Goal: Find specific page/section: Find specific page/section

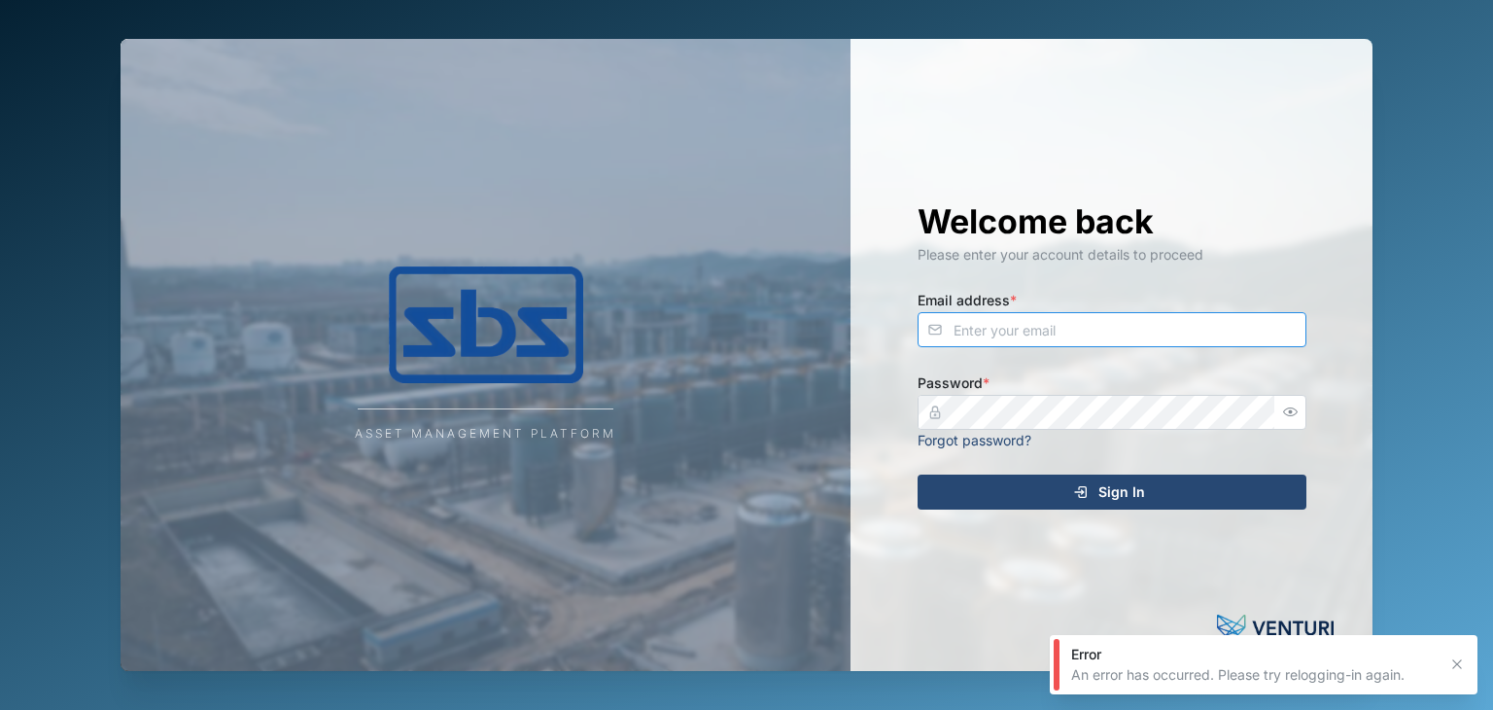
type input "[EMAIL_ADDRESS][DOMAIN_NAME]"
click at [1156, 495] on div "Sign In" at bounding box center [1109, 491] width 358 height 33
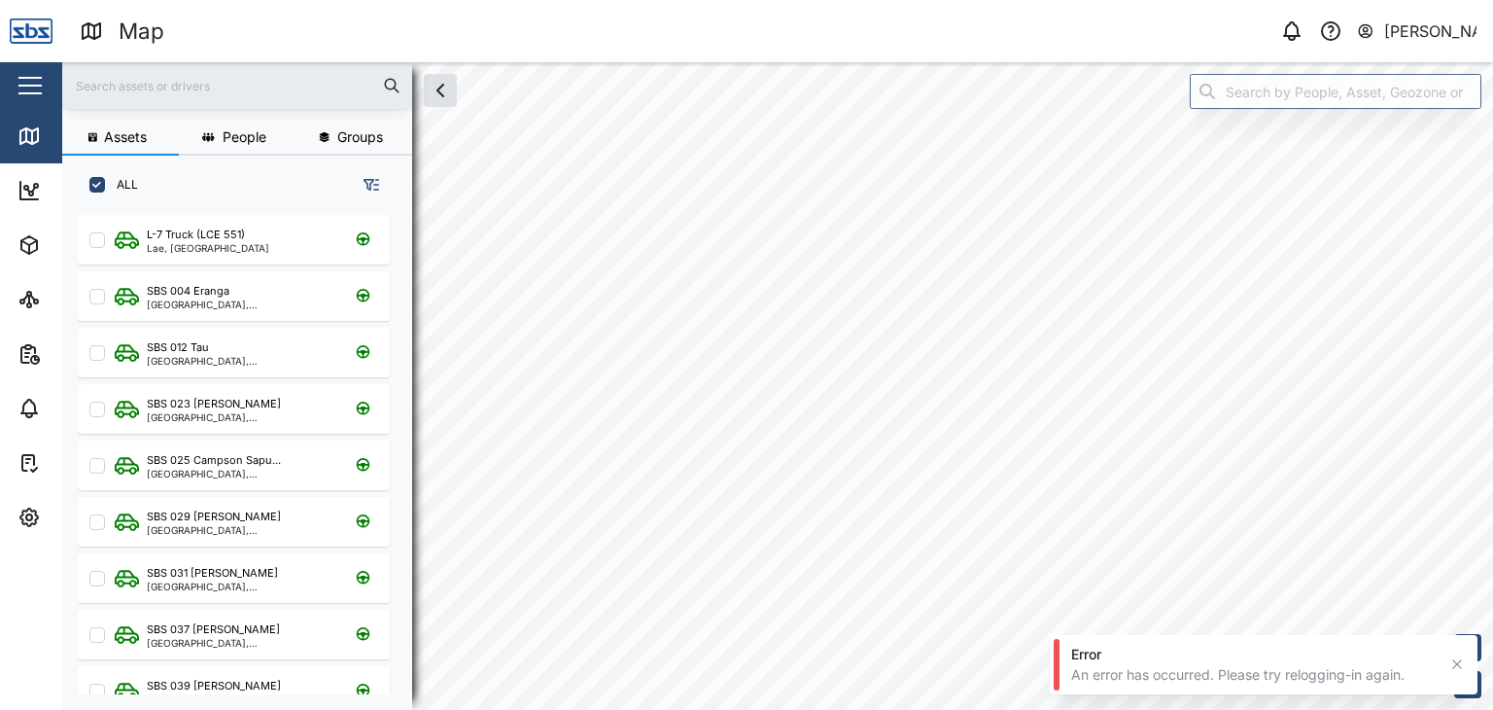
scroll to position [471, 303]
checkbox input "true"
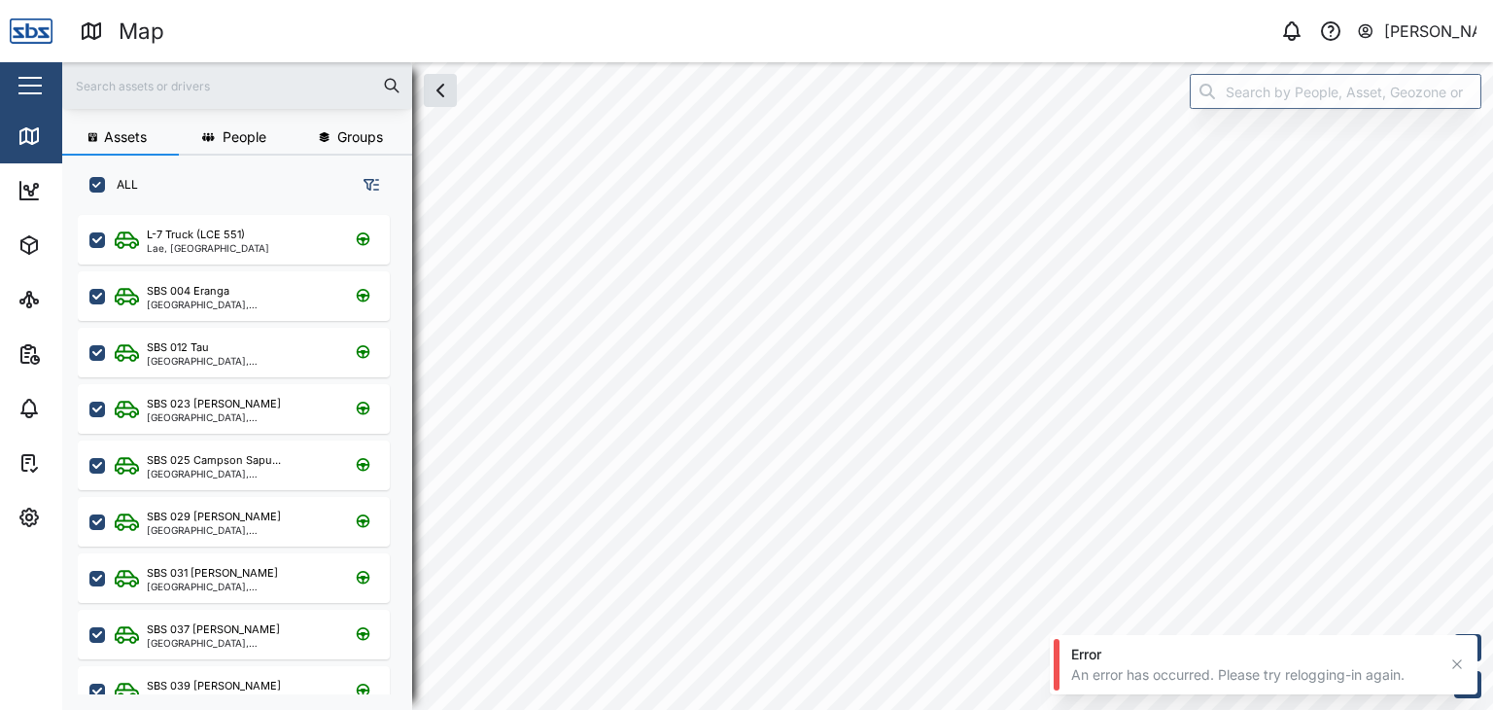
checkbox input "true"
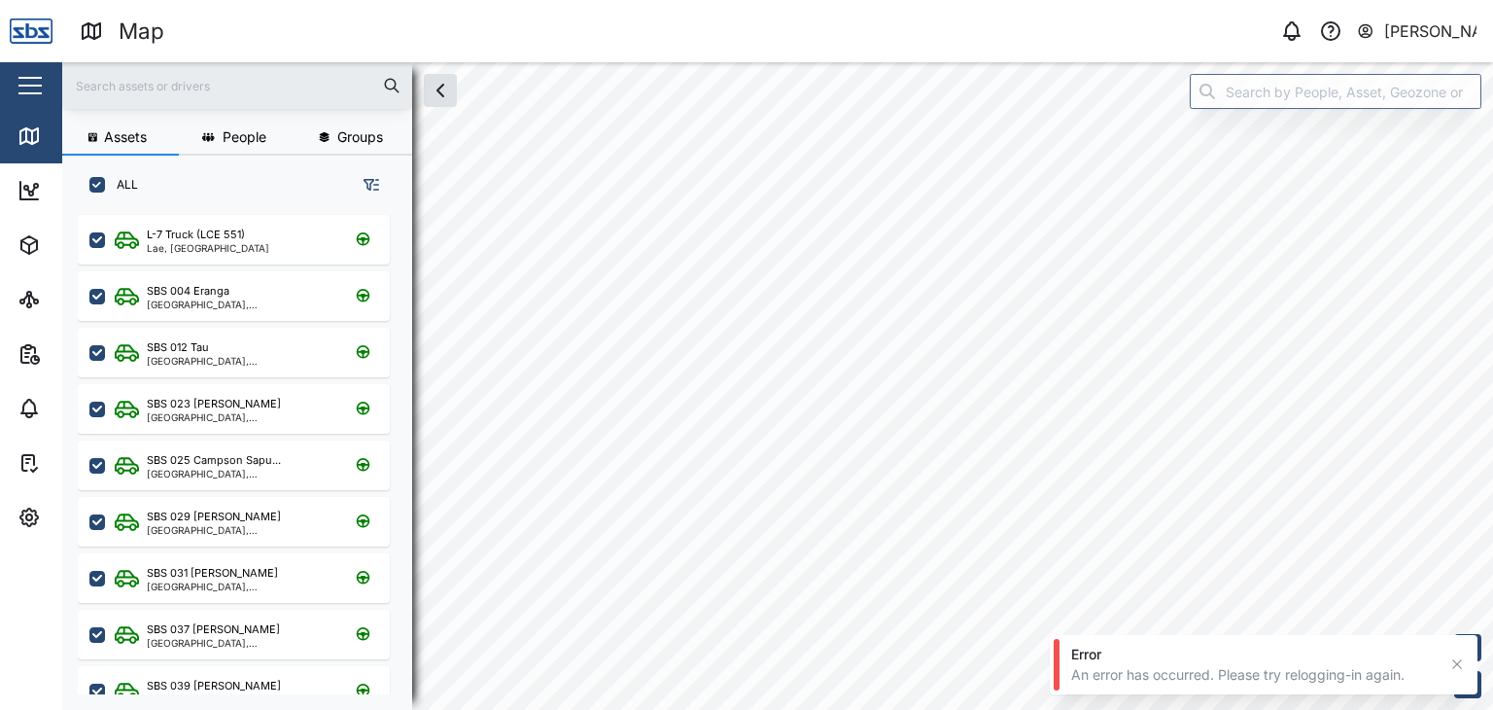
checkbox input "true"
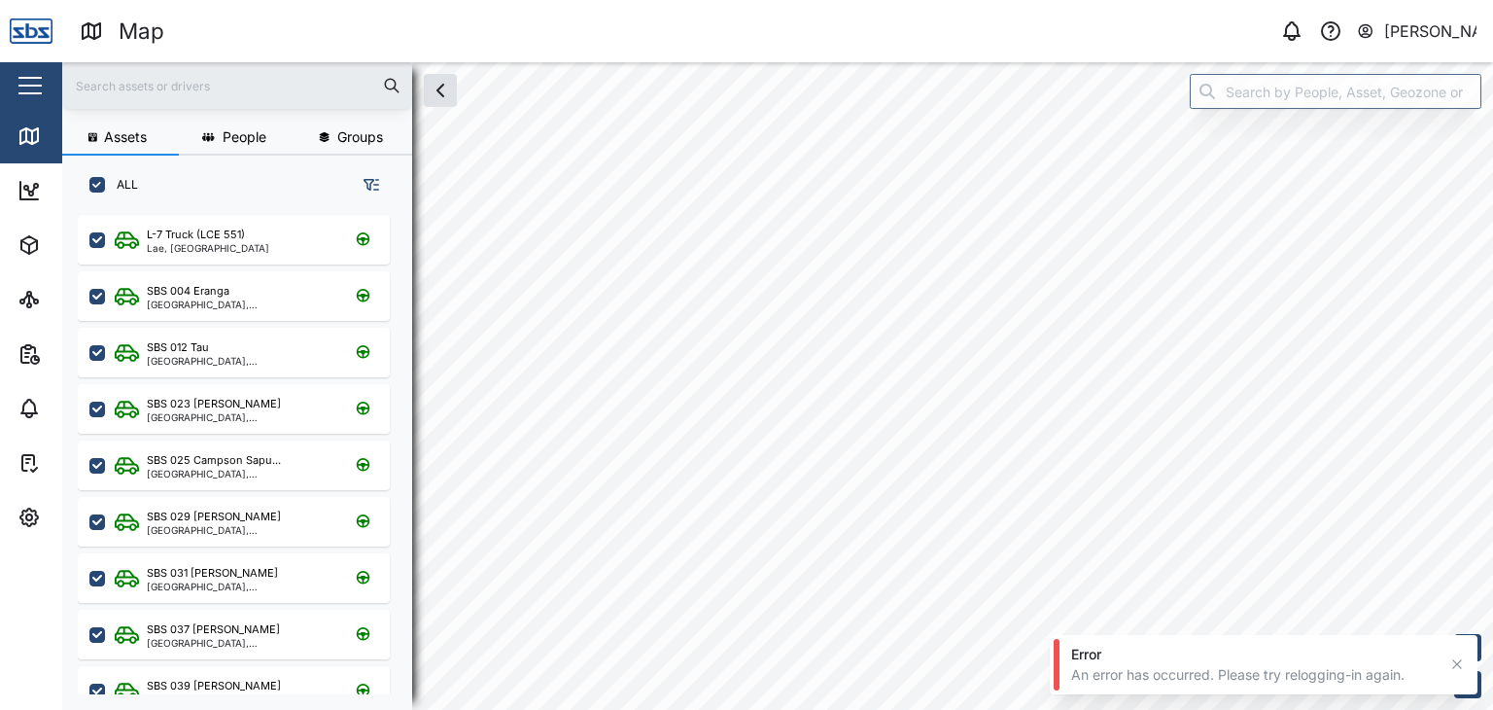
checkbox input "true"
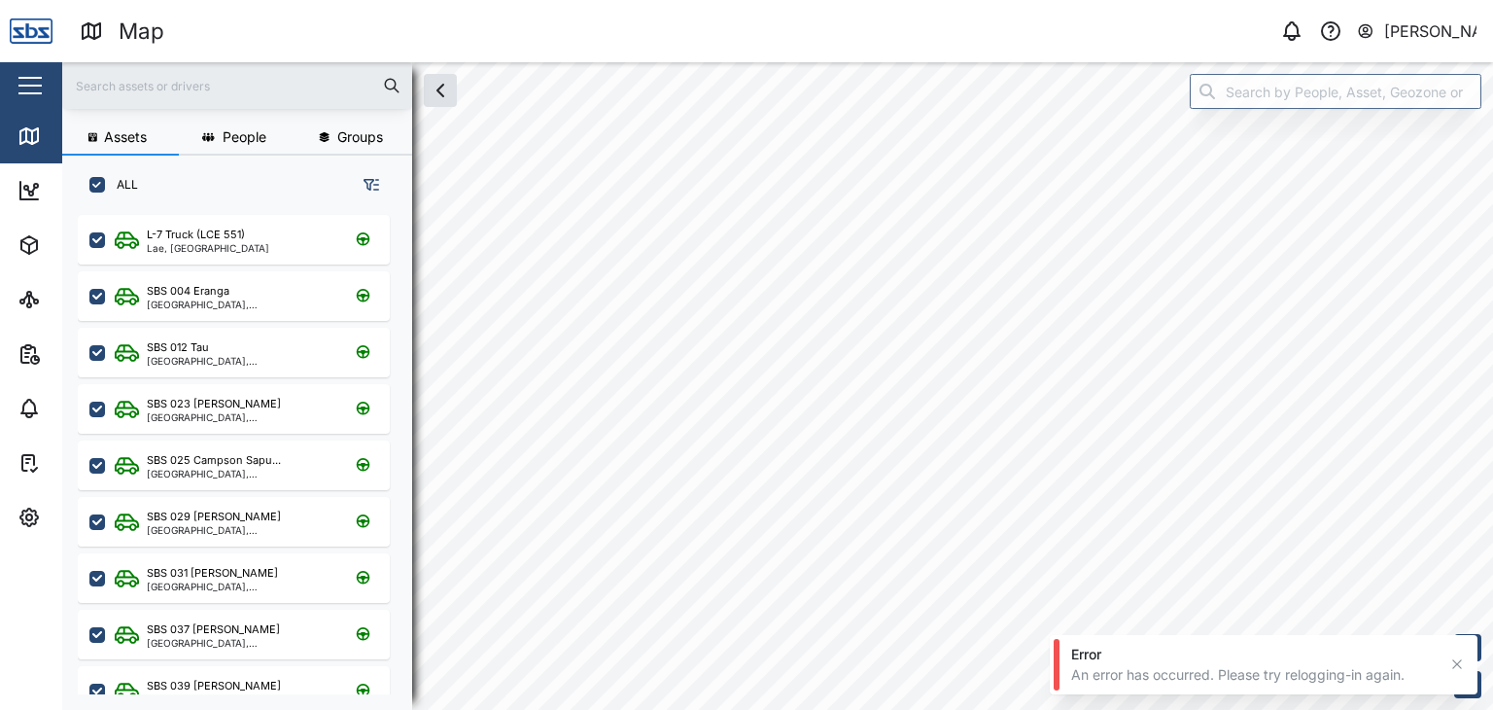
checkbox input "true"
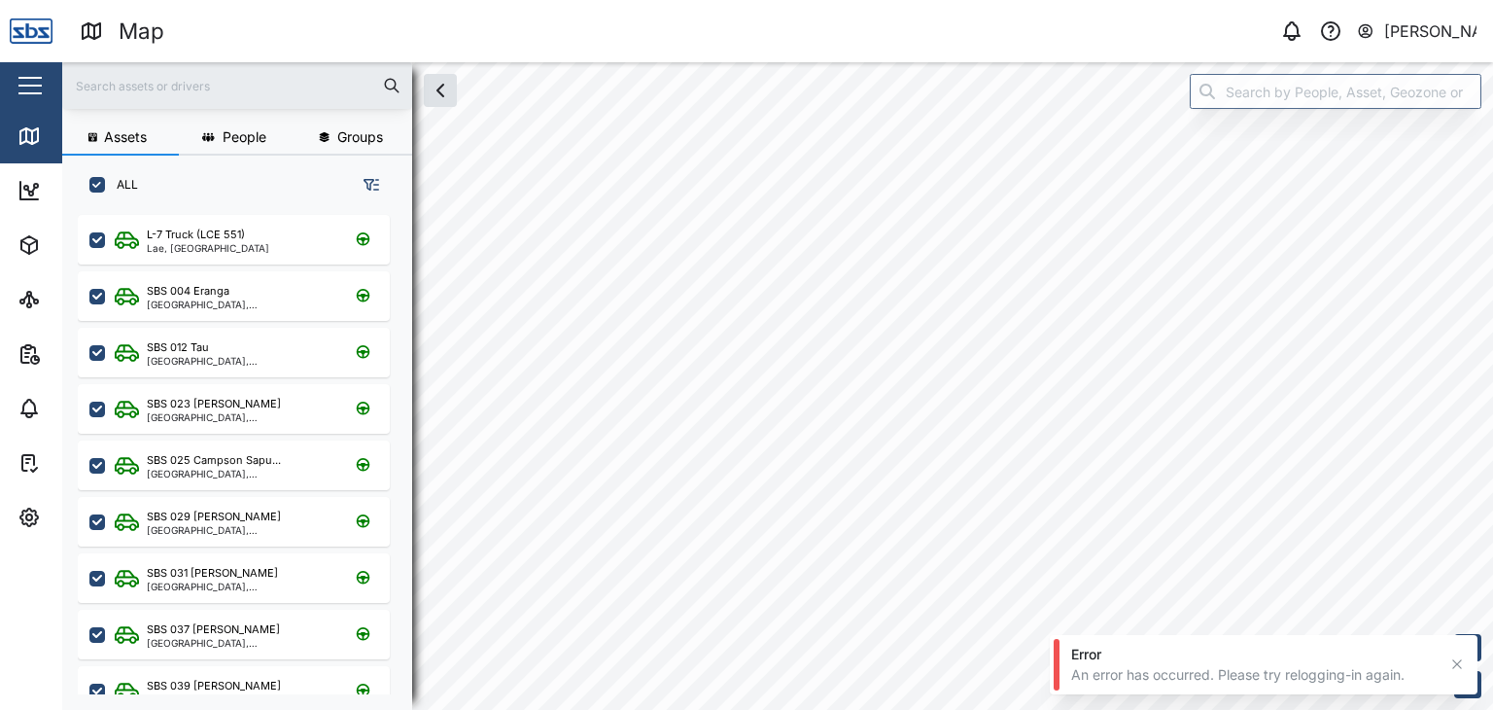
scroll to position [0, 0]
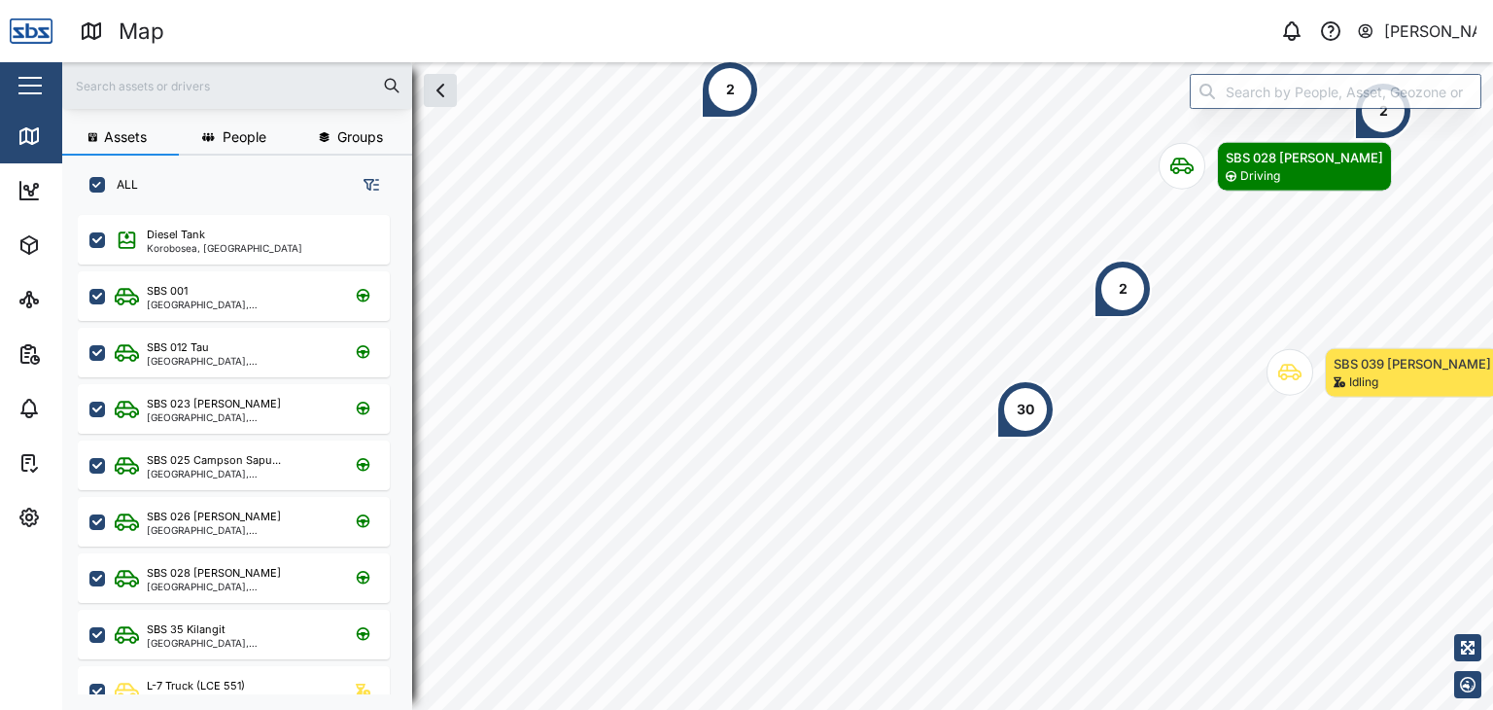
click at [131, 76] on input "text" at bounding box center [237, 85] width 327 height 29
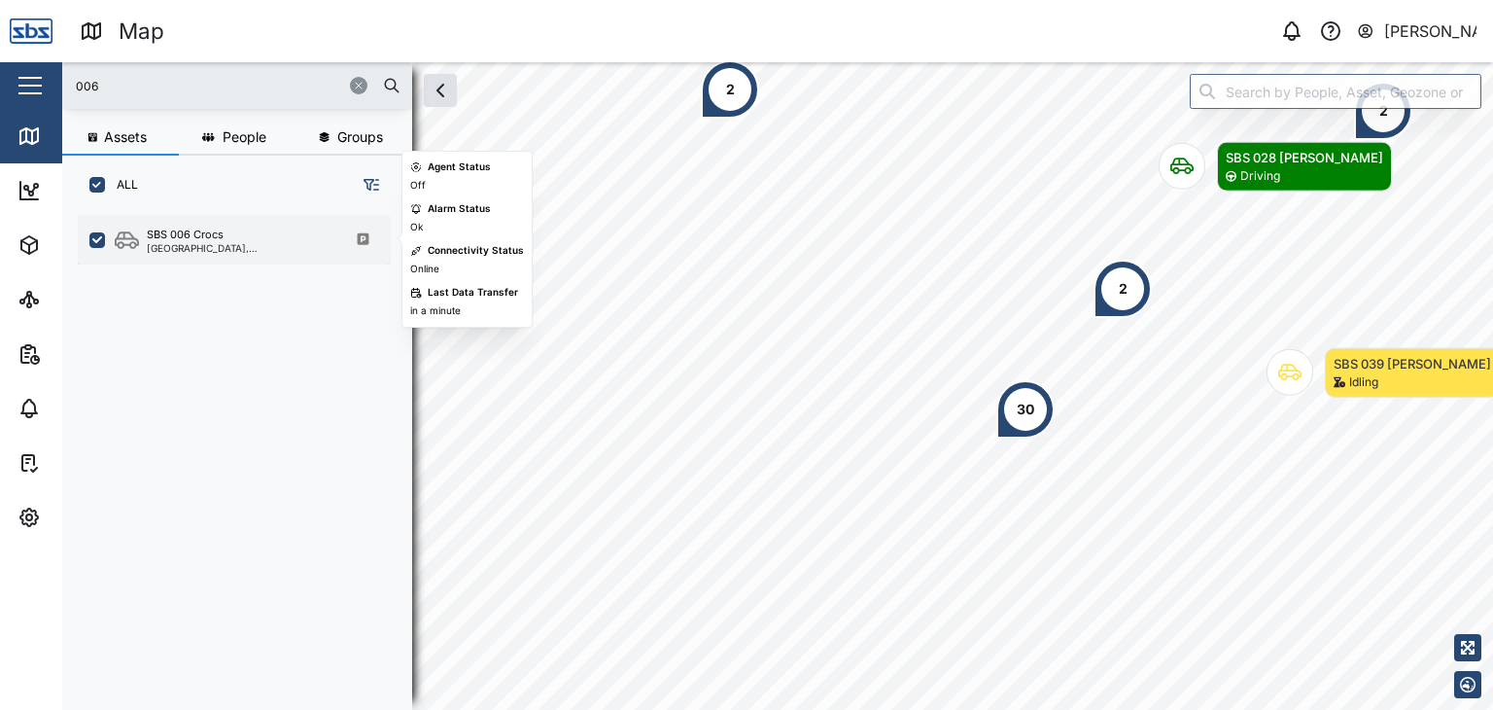
click at [180, 253] on div "SBS 006 [GEOGRAPHIC_DATA], [GEOGRAPHIC_DATA]" at bounding box center [234, 240] width 312 height 50
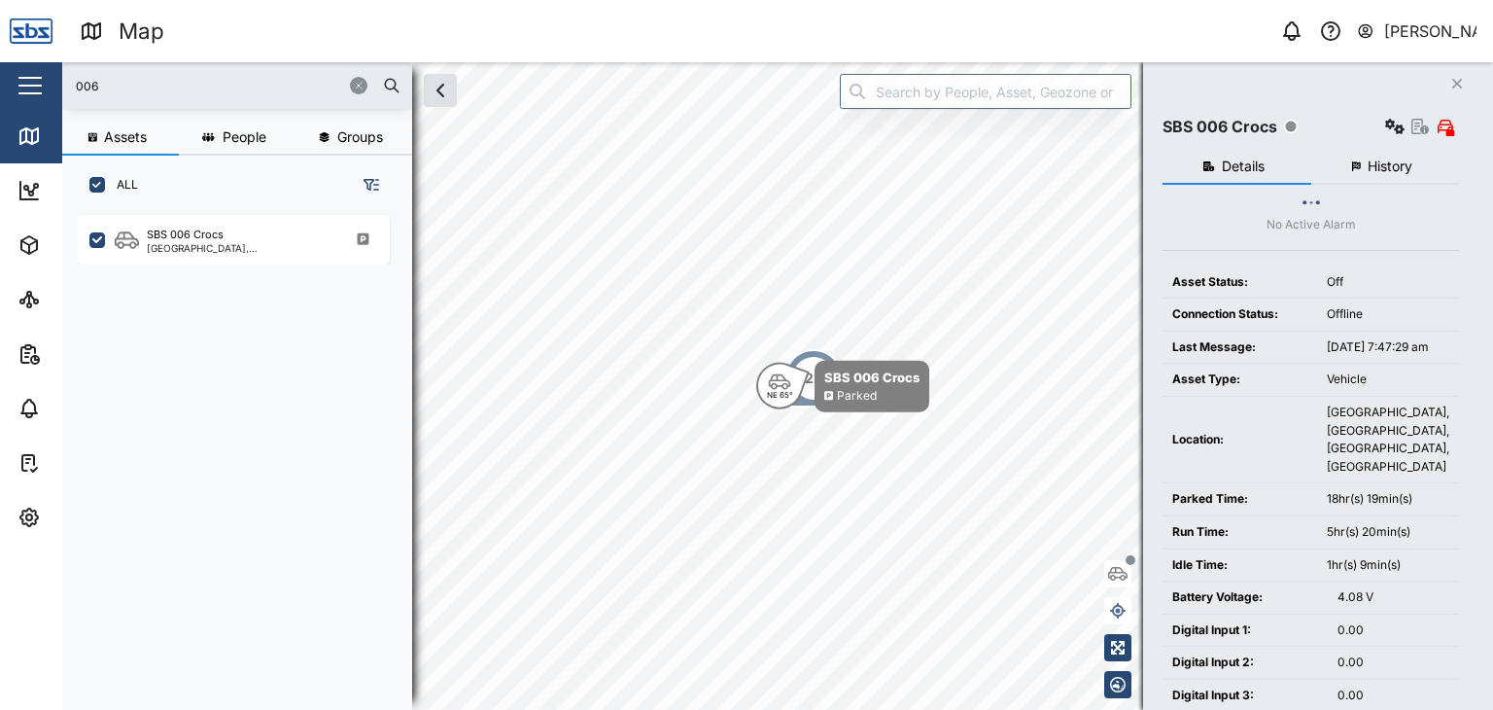
drag, startPoint x: 116, startPoint y: 98, endPoint x: 23, endPoint y: 102, distance: 92.4
click at [23, 102] on div "Map 0 [PERSON_NAME] Close Map Dashboard Assets ATS Camera Generator Personnel T…" at bounding box center [746, 355] width 1493 height 710
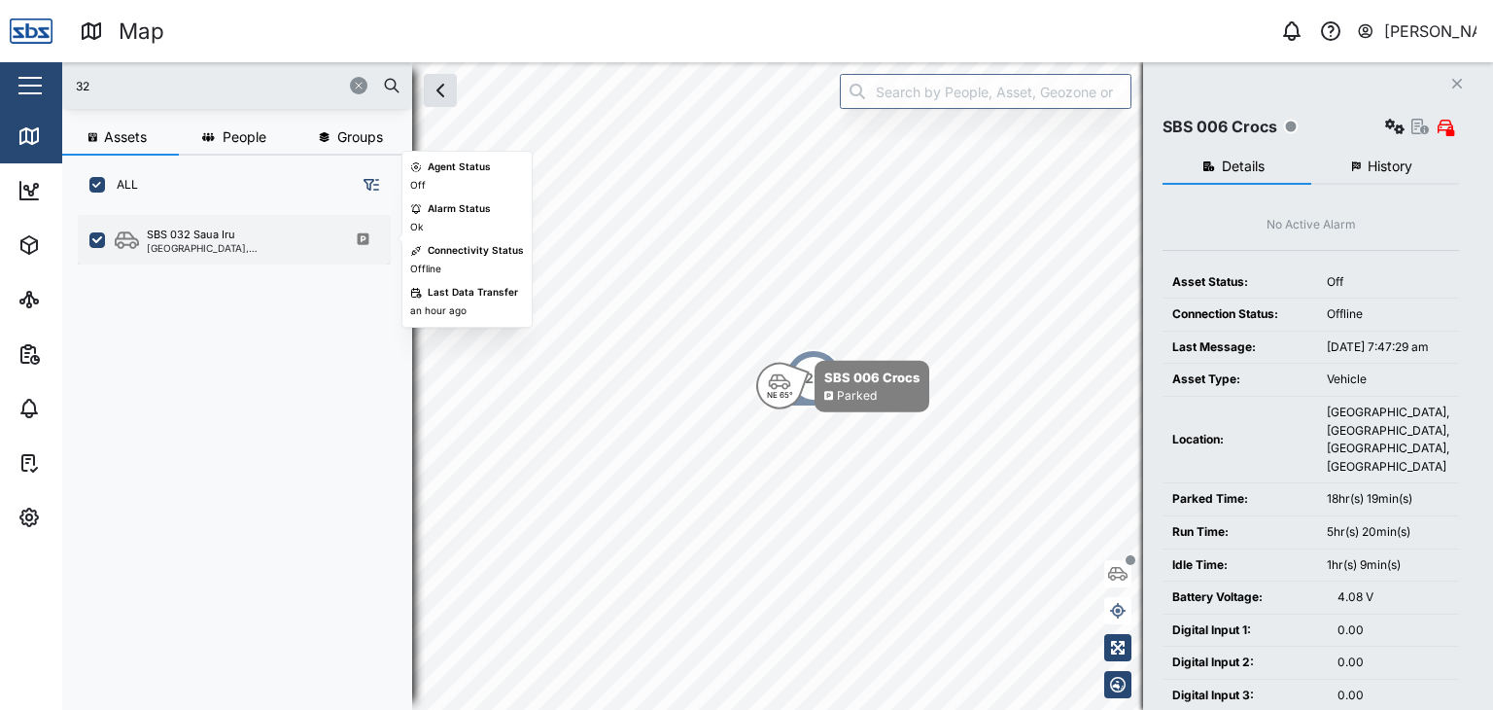
click at [222, 247] on div "[GEOGRAPHIC_DATA], [GEOGRAPHIC_DATA]" at bounding box center [240, 248] width 186 height 10
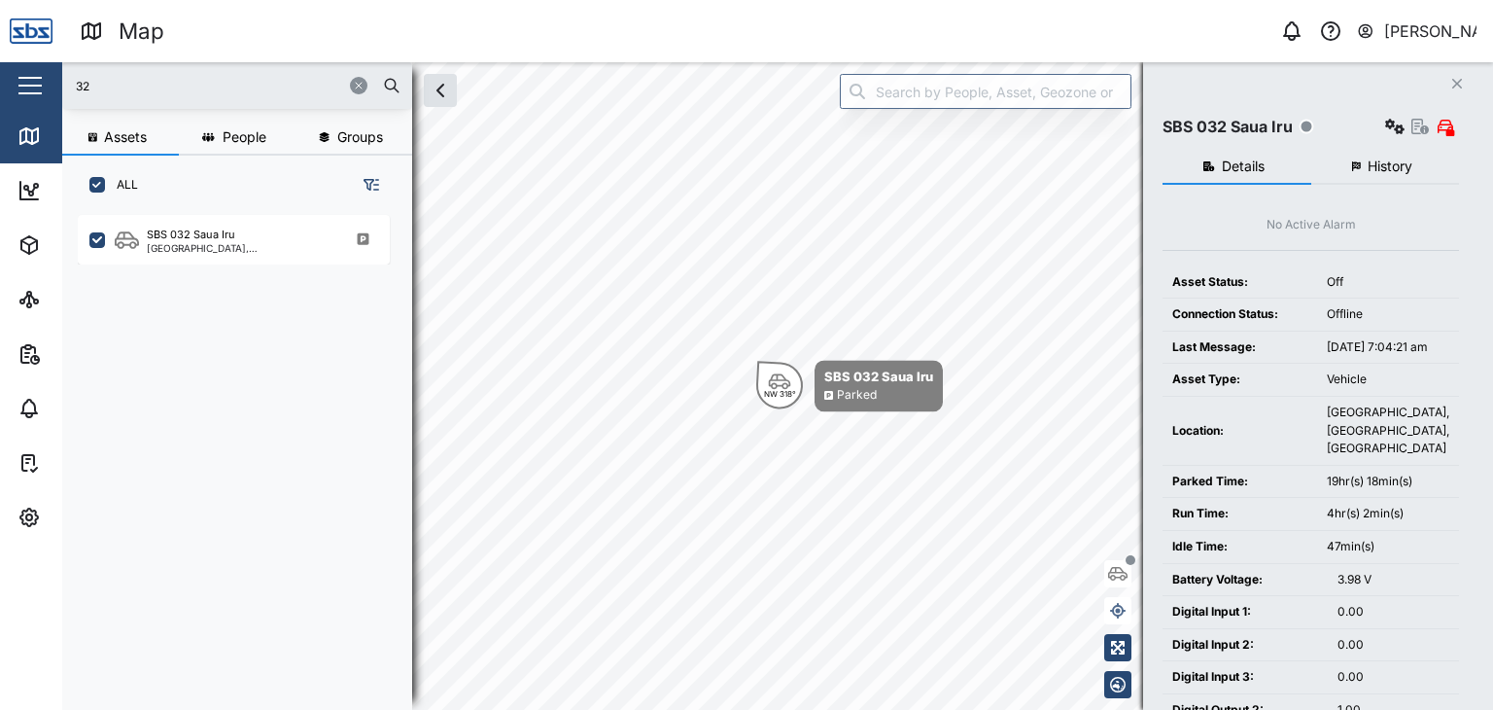
drag, startPoint x: 39, startPoint y: 91, endPoint x: 27, endPoint y: 93, distance: 11.8
click at [27, 93] on div "Map 0 [PERSON_NAME] Close Map Dashboard Assets ATS Camera Generator Personnel T…" at bounding box center [746, 355] width 1493 height 710
type input "29"
drag, startPoint x: 149, startPoint y: 87, endPoint x: 75, endPoint y: 85, distance: 73.9
click at [75, 85] on input "29" at bounding box center [237, 85] width 327 height 29
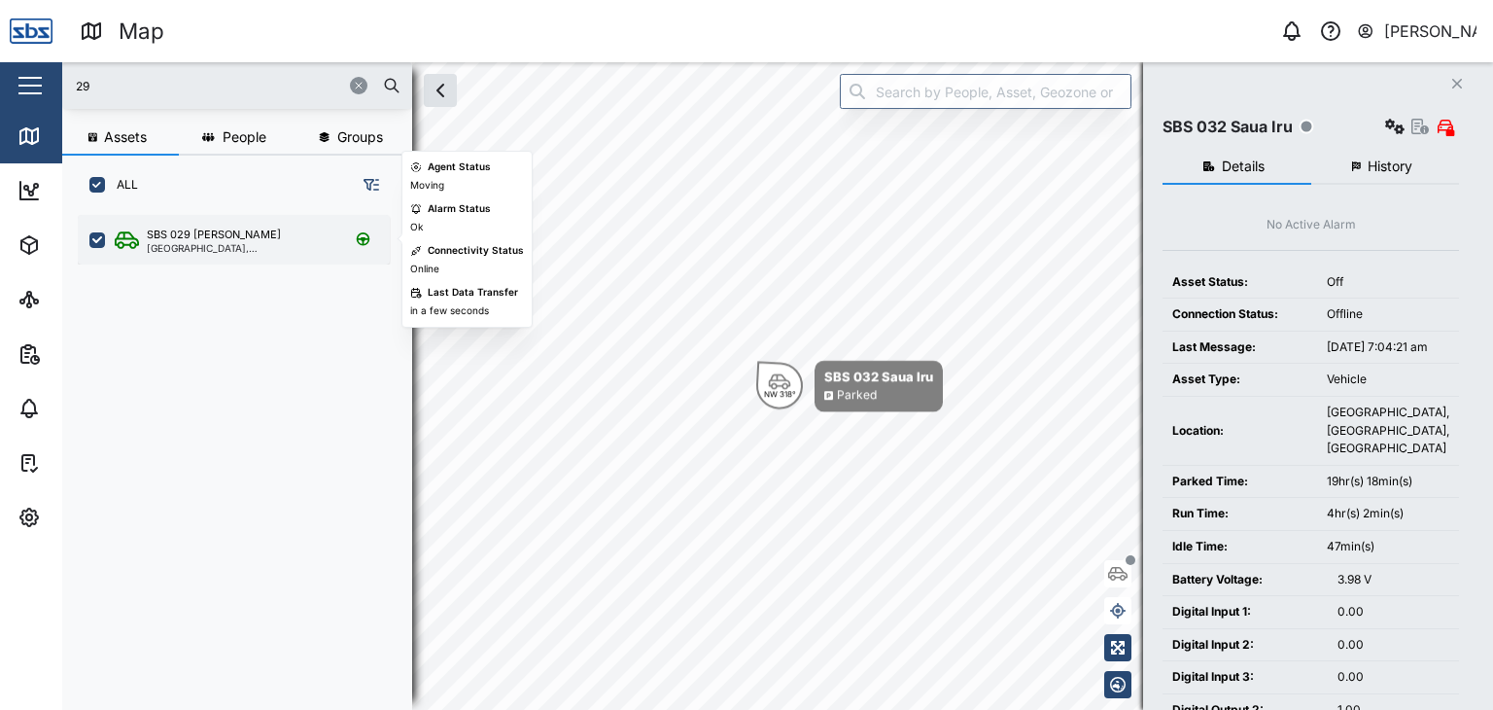
click at [214, 244] on div "[GEOGRAPHIC_DATA], [GEOGRAPHIC_DATA]" at bounding box center [240, 248] width 186 height 10
